Goal: Task Accomplishment & Management: Complete application form

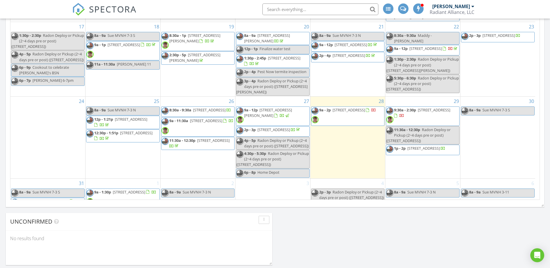
scroll to position [827, 559]
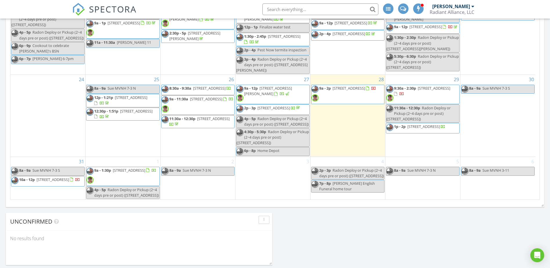
click at [176, 193] on div "2 8a - 9a Sue MVNH 7-3 N" at bounding box center [198, 178] width 75 height 43
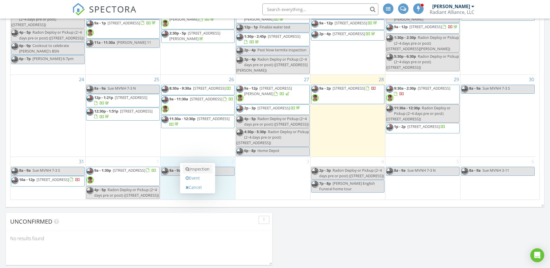
click at [192, 168] on link "Inspection" at bounding box center [198, 168] width 30 height 9
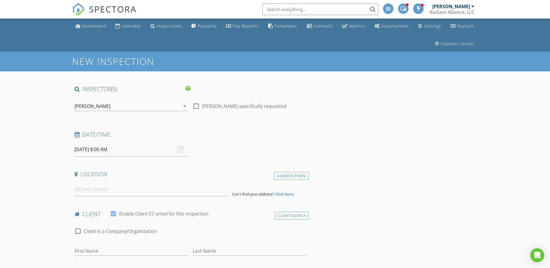
click at [134, 152] on input "09/02/2025 8:00 AM" at bounding box center [132, 149] width 114 height 14
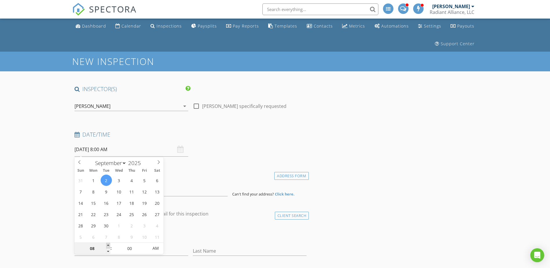
type input "09"
type input "[DATE] 9:00 AM"
click at [108, 244] on span at bounding box center [108, 246] width 4 height 6
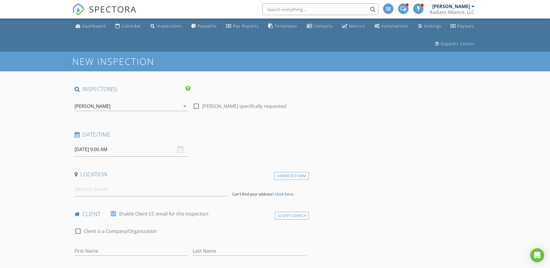
click at [87, 192] on input at bounding box center [151, 189] width 153 height 14
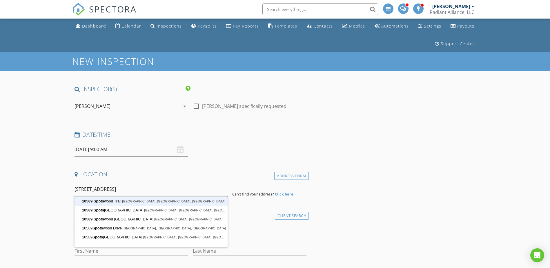
type input "10589 Spotswood Trail, Ruckersville, VA, USA"
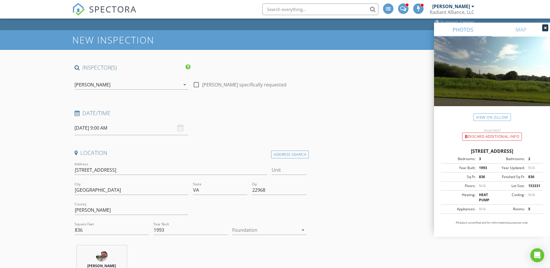
scroll to position [29, 0]
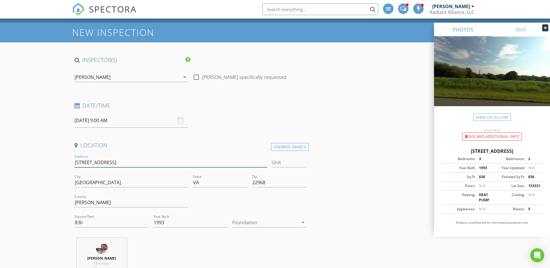
drag, startPoint x: 126, startPoint y: 161, endPoint x: 74, endPoint y: 159, distance: 52.2
click at [75, 159] on input "10589 Spotswood Trail" at bounding box center [171, 163] width 193 height 10
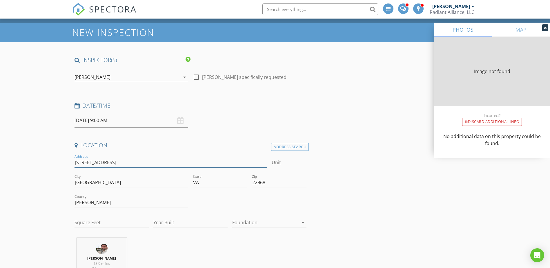
type input "836"
type input "1993"
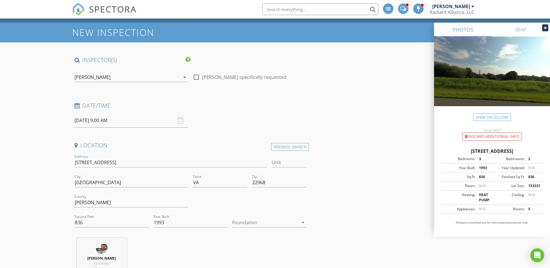
click at [243, 225] on div at bounding box center [265, 222] width 66 height 9
click at [246, 255] on div "Crawlspace" at bounding box center [269, 257] width 65 height 7
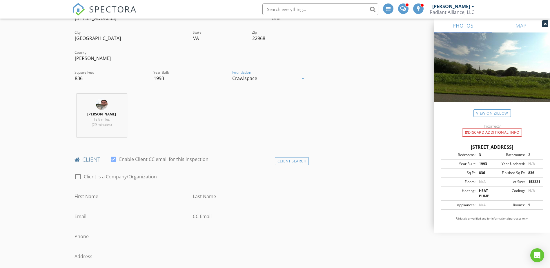
scroll to position [174, 0]
click at [285, 160] on div "Client Search" at bounding box center [292, 160] width 34 height 8
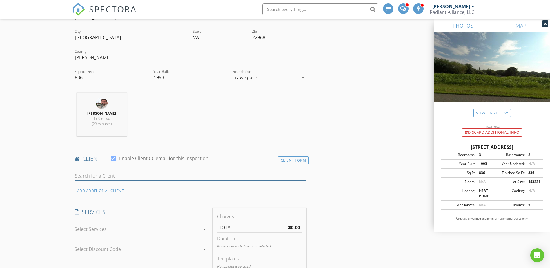
click at [174, 176] on input "text" at bounding box center [191, 176] width 232 height 10
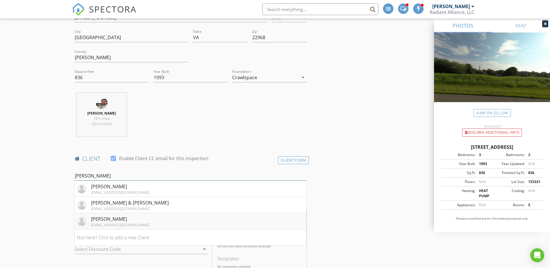
type input "chuck"
click at [126, 217] on div "Chuck Green" at bounding box center [120, 218] width 59 height 7
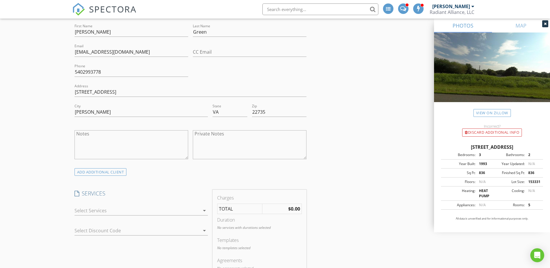
scroll to position [377, 0]
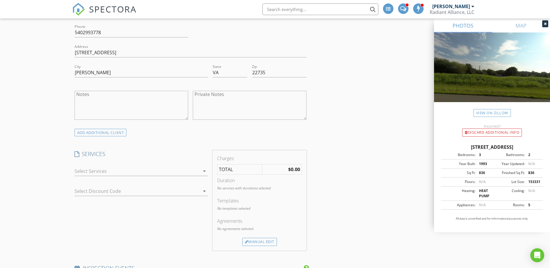
click at [139, 174] on div at bounding box center [137, 170] width 125 height 9
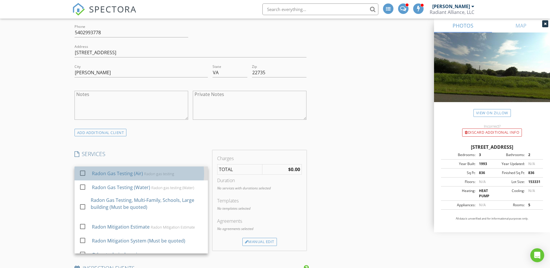
click at [134, 175] on div "Radon Gas Testing (Air)" at bounding box center [117, 173] width 51 height 7
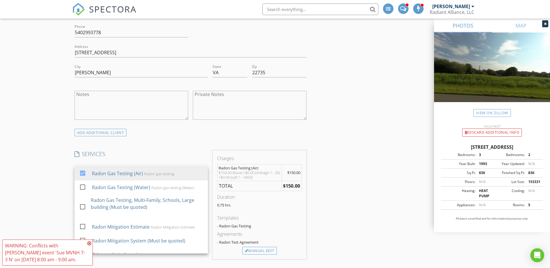
click at [60, 170] on div "New Inspection INSPECTOR(S) check_box Bruce Jones PRIMARY check_box_outline_bla…" at bounding box center [275, 248] width 550 height 1147
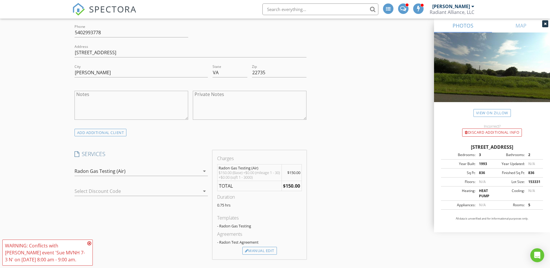
click at [90, 242] on icon at bounding box center [89, 243] width 4 height 5
click at [98, 191] on div at bounding box center [133, 190] width 117 height 9
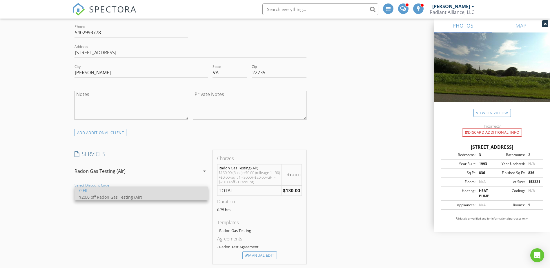
click at [98, 192] on div "GHI" at bounding box center [141, 190] width 124 height 7
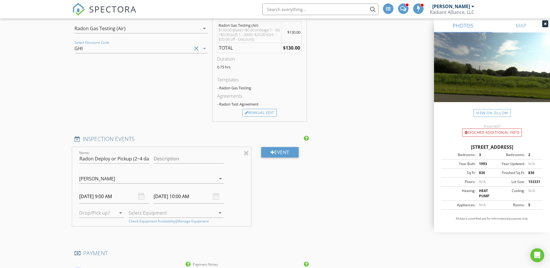
scroll to position [522, 0]
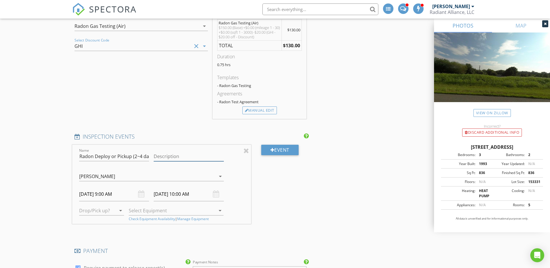
click at [183, 153] on input "Description" at bounding box center [189, 157] width 70 height 10
type input "Pick up test equipment"
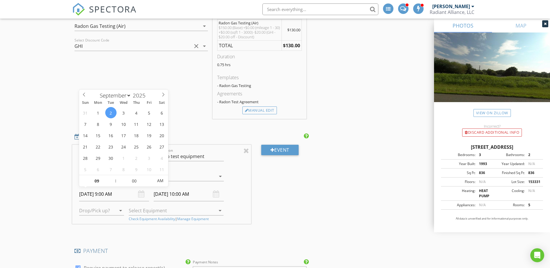
click at [92, 196] on input "09/02/2025 9:00 AM" at bounding box center [114, 194] width 70 height 14
type input "09/04/2025 9:00 AM"
type input "09/04/2025 10:00 AM"
type input "10"
type input "09/04/2025 10:00 AM"
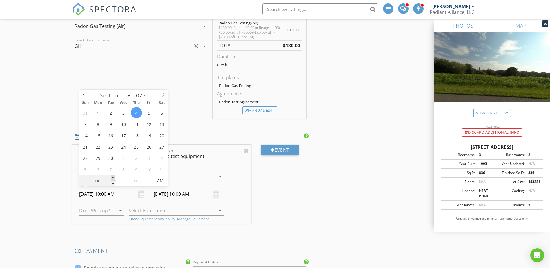
click at [114, 178] on span at bounding box center [113, 178] width 4 height 6
type input "09/04/2025 11:00 AM"
type input "11"
type input "09/04/2025 11:00 AM"
click at [114, 178] on span at bounding box center [113, 178] width 4 height 6
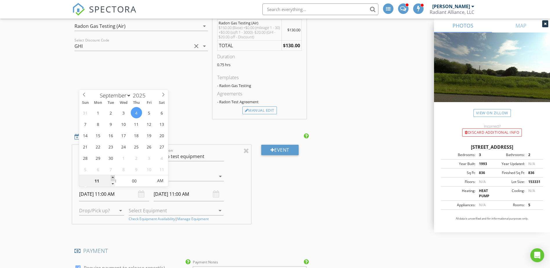
type input "12"
type input "09/04/2025 12:00 PM"
click at [114, 178] on span at bounding box center [113, 178] width 4 height 6
type input "01"
type input "09/04/2025 1:00 PM"
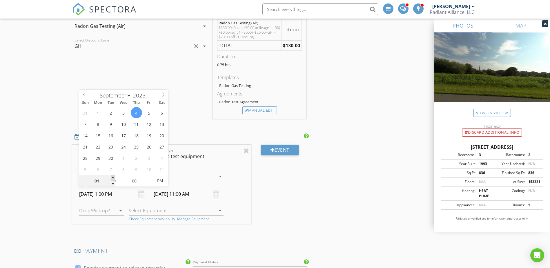
click at [114, 178] on span at bounding box center [113, 178] width 4 height 6
type input "09/04/2025 2:00 PM"
type input "02"
type input "09/04/2025 2:00 PM"
click at [114, 178] on span at bounding box center [113, 178] width 4 height 6
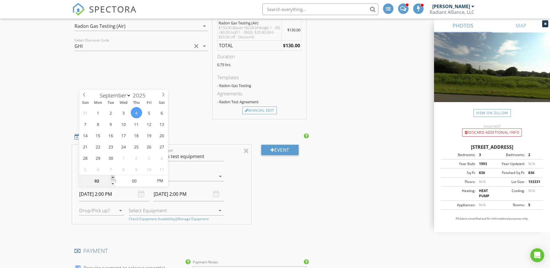
type input "09/04/2025 3:00 PM"
click at [55, 194] on div "New Inspection INSPECTOR(S) check_box Bruce Jones PRIMARY check_box_outline_bla…" at bounding box center [275, 105] width 550 height 1151
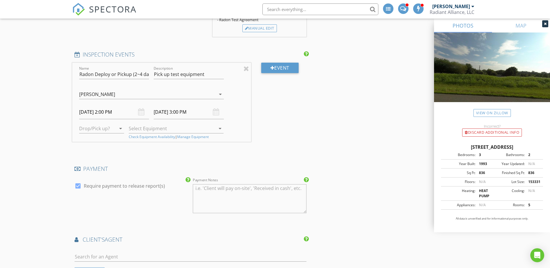
scroll to position [609, 0]
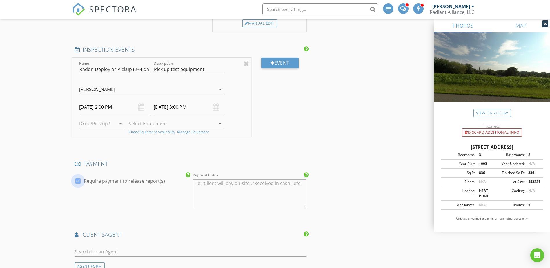
click at [77, 181] on div at bounding box center [78, 181] width 10 height 10
checkbox input "false"
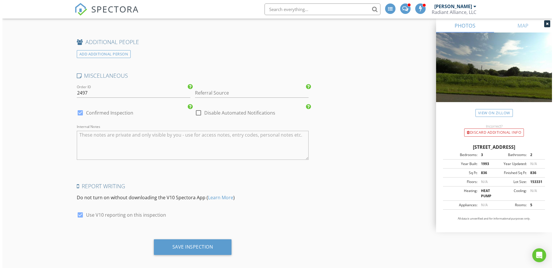
scroll to position [935, 0]
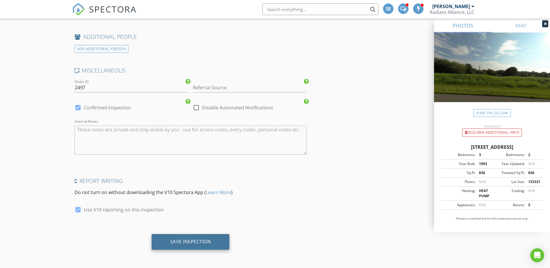
click at [183, 241] on div "Save Inspection" at bounding box center [190, 242] width 41 height 6
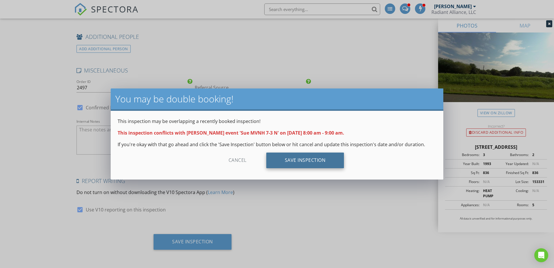
click at [286, 158] on div "Save Inspection" at bounding box center [305, 160] width 78 height 16
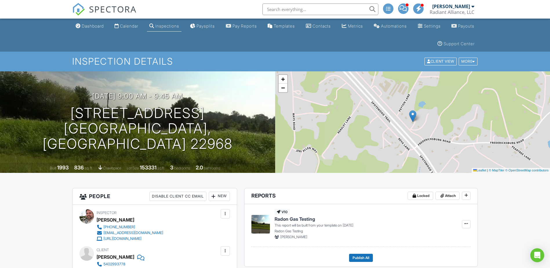
click at [86, 28] on div "Dashboard" at bounding box center [93, 25] width 22 height 5
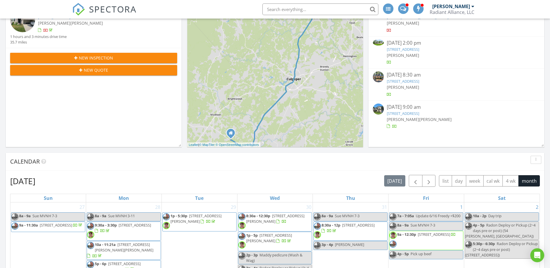
scroll to position [87, 0]
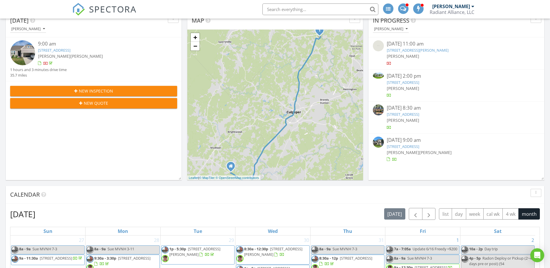
click at [63, 53] on link "2319 Hawkshill Dr, Jeffersonton, VA 22724" at bounding box center [54, 50] width 32 height 5
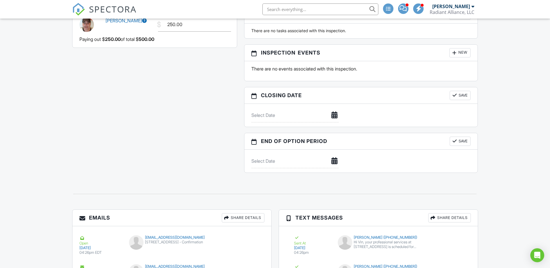
scroll to position [665, 0]
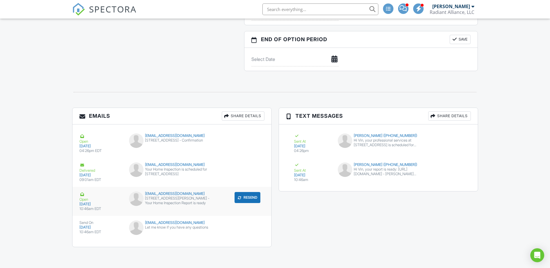
click at [157, 195] on div "vin@mfdmv.com" at bounding box center [172, 193] width 86 height 5
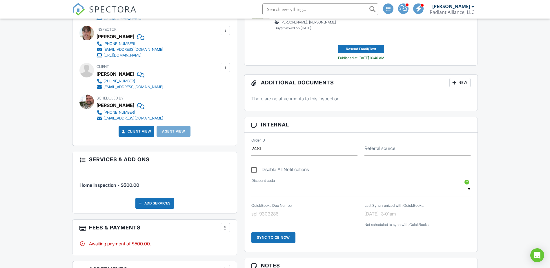
scroll to position [201, 0]
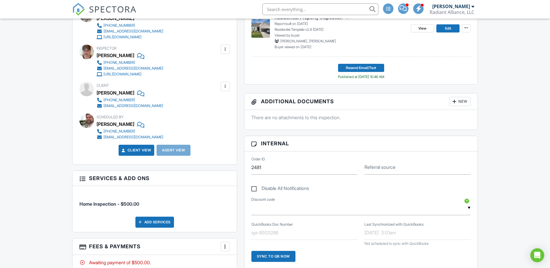
click at [137, 93] on div at bounding box center [140, 92] width 6 height 9
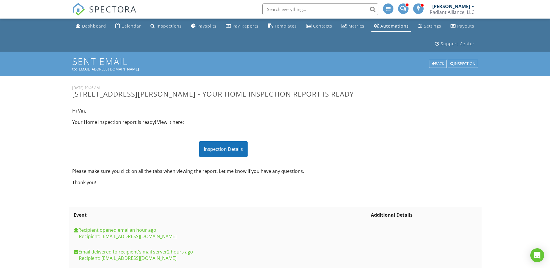
click at [232, 157] on div "Inspection Details" at bounding box center [223, 149] width 48 height 16
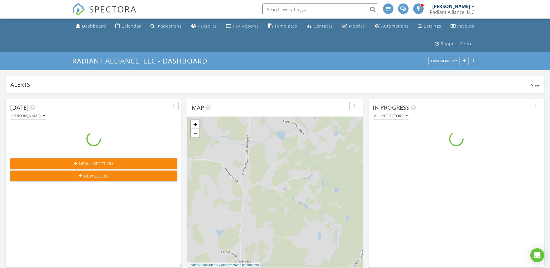
scroll to position [827, 559]
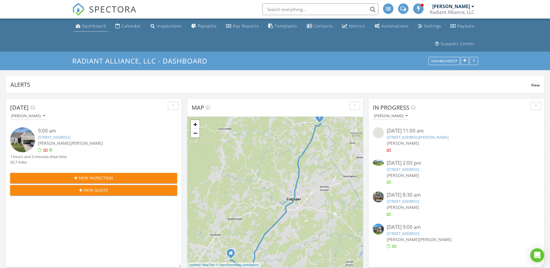
click at [83, 24] on div "Dashboard" at bounding box center [94, 26] width 24 height 6
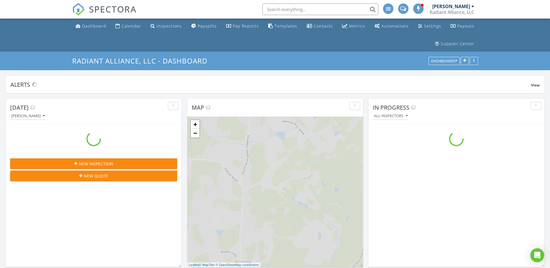
scroll to position [827, 559]
